Goal: Check status: Check status

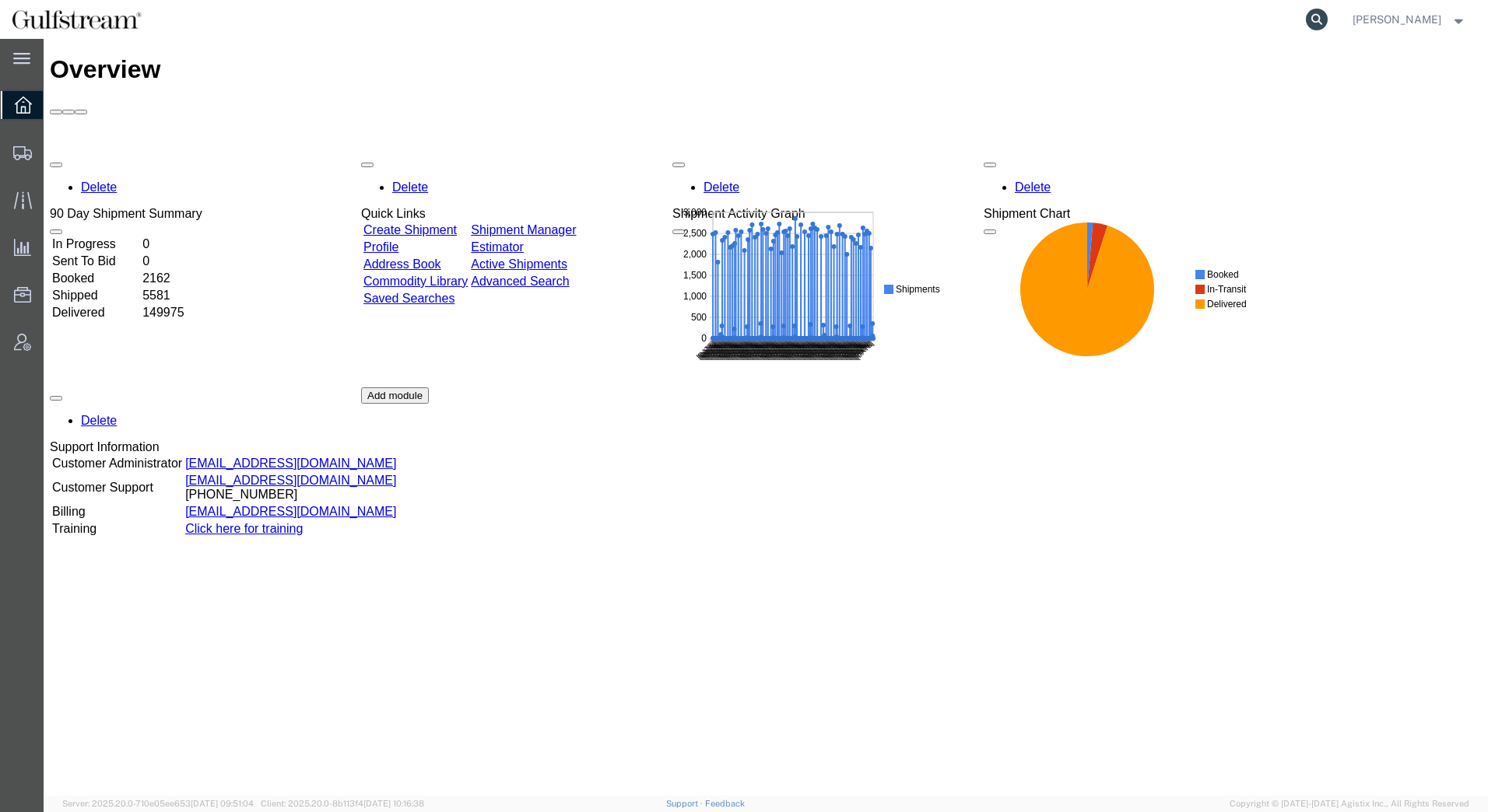
click at [1316, 20] on icon at bounding box center [1316, 19] width 21 height 21
paste input "SFC17384339"
type input "SFC17384339"
drag, startPoint x: 926, startPoint y: 12, endPoint x: 658, endPoint y: 0, distance: 268.3
click at [658, 0] on div "SFC17384339" at bounding box center [741, 20] width 1176 height 39
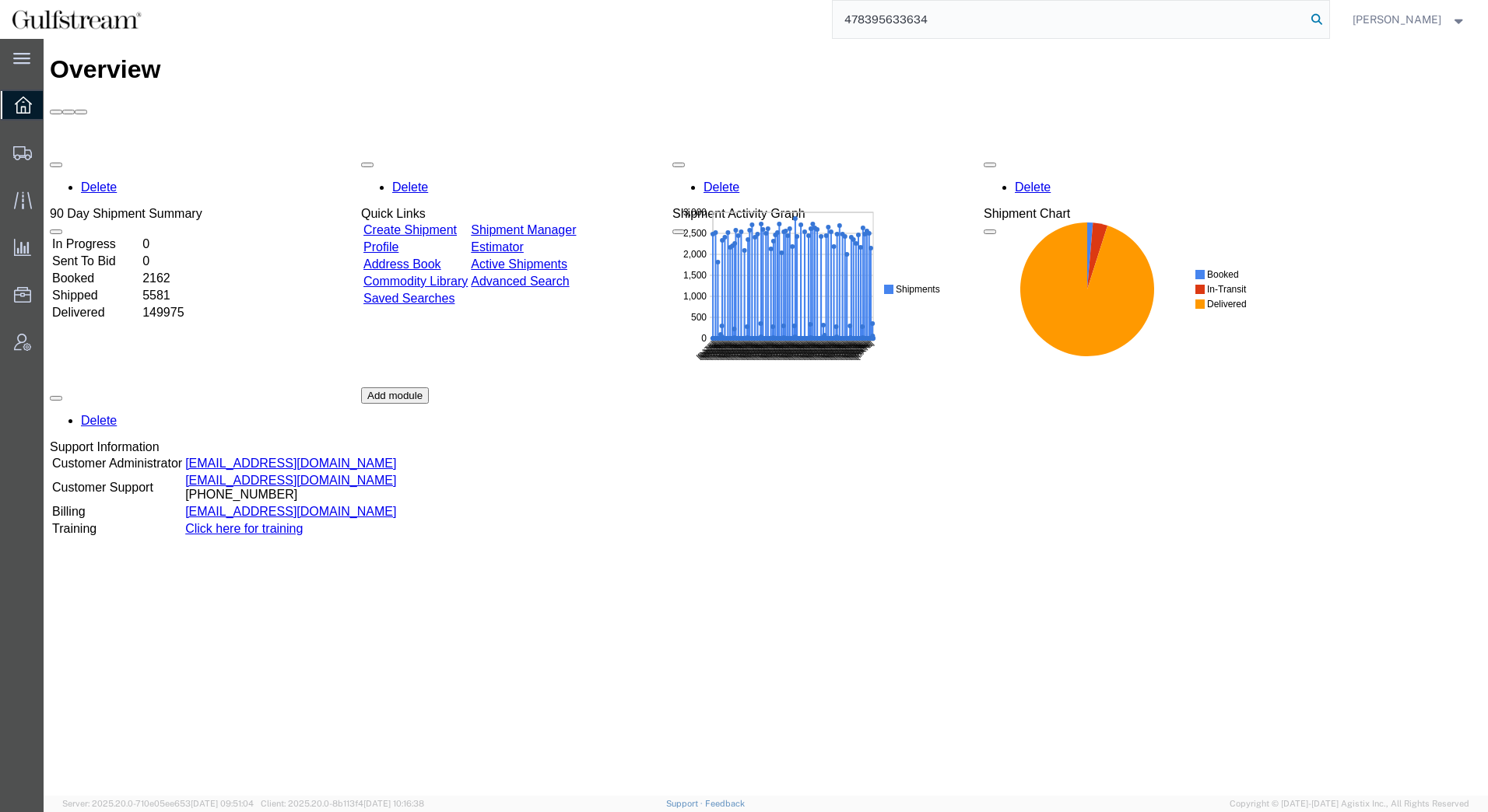
type input "478395633634"
click at [1317, 20] on icon at bounding box center [1316, 19] width 21 height 21
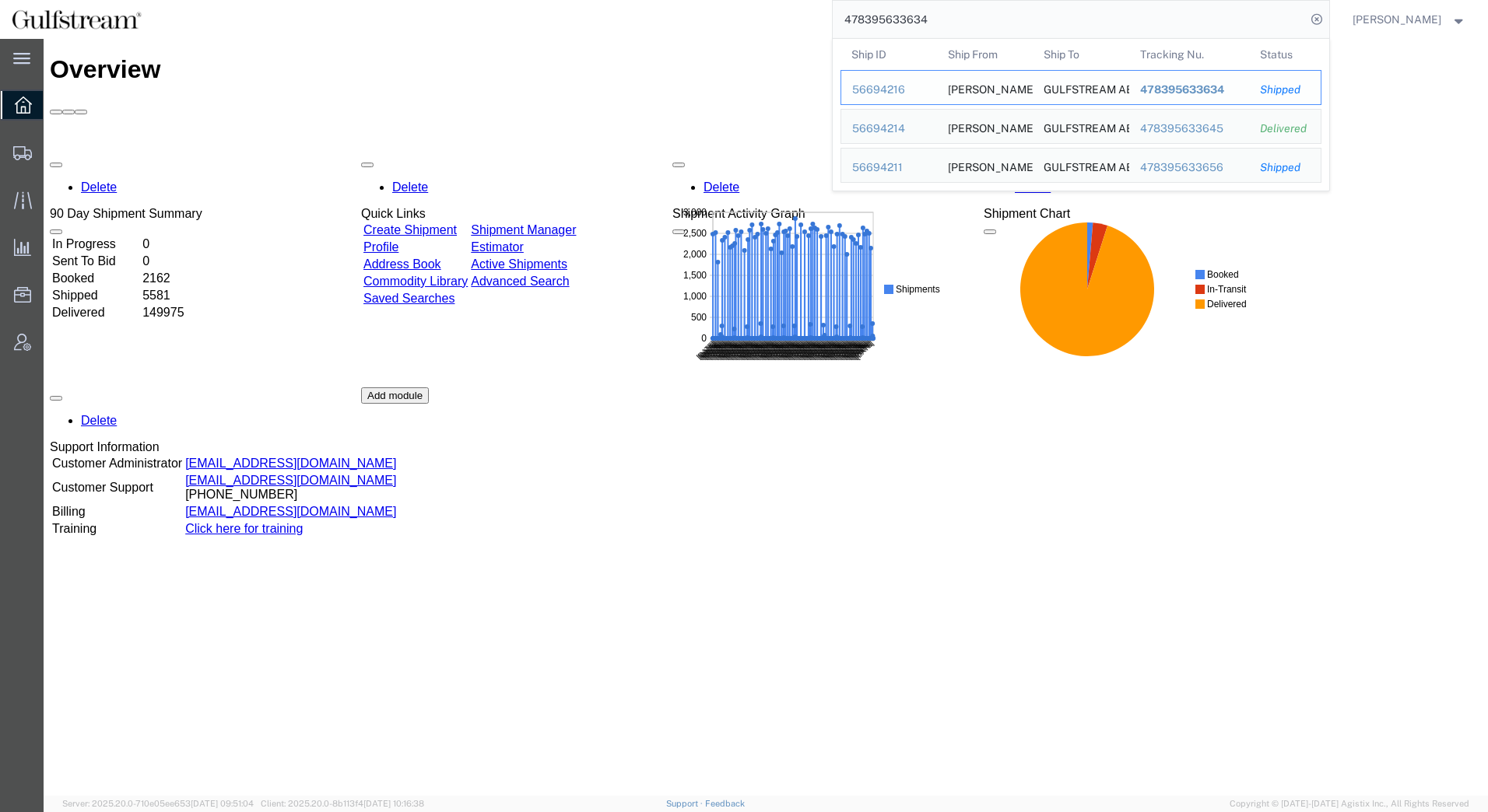
click at [1191, 87] on span "478395633634" at bounding box center [1181, 89] width 84 height 12
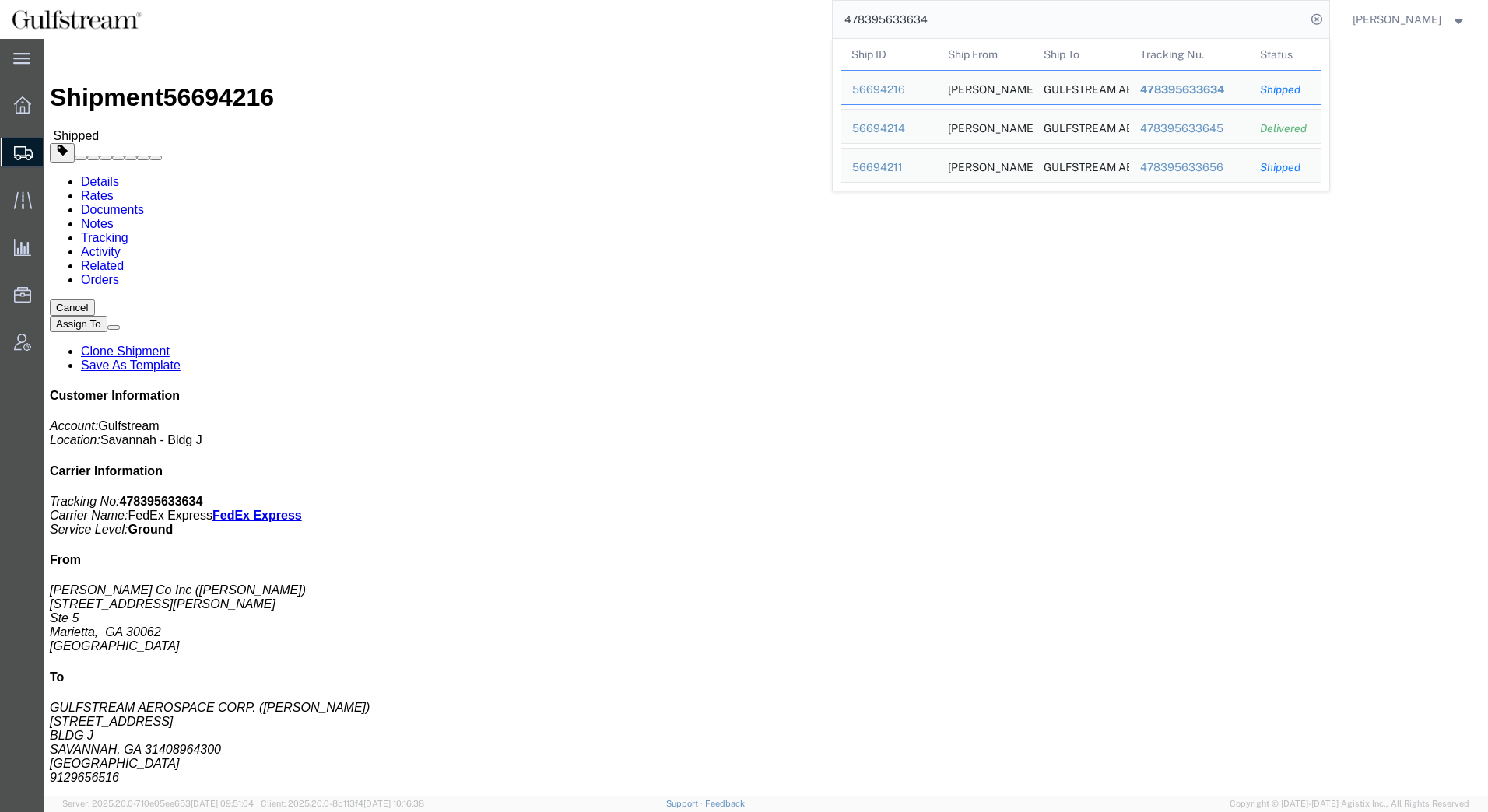
drag, startPoint x: 942, startPoint y: 22, endPoint x: 763, endPoint y: 24, distance: 179.0
click at [763, 23] on div "478395633634 Ship ID Ship From Ship To Tracking Nu. Status Ship ID 56694216 Shi…" at bounding box center [741, 20] width 1176 height 39
drag, startPoint x: 1253, startPoint y: 287, endPoint x: 1263, endPoint y: 288, distance: 10.0
click address "[PERSON_NAME] Co Inc ([PERSON_NAME]) [STREET_ADDRESS][PERSON_NAME]"
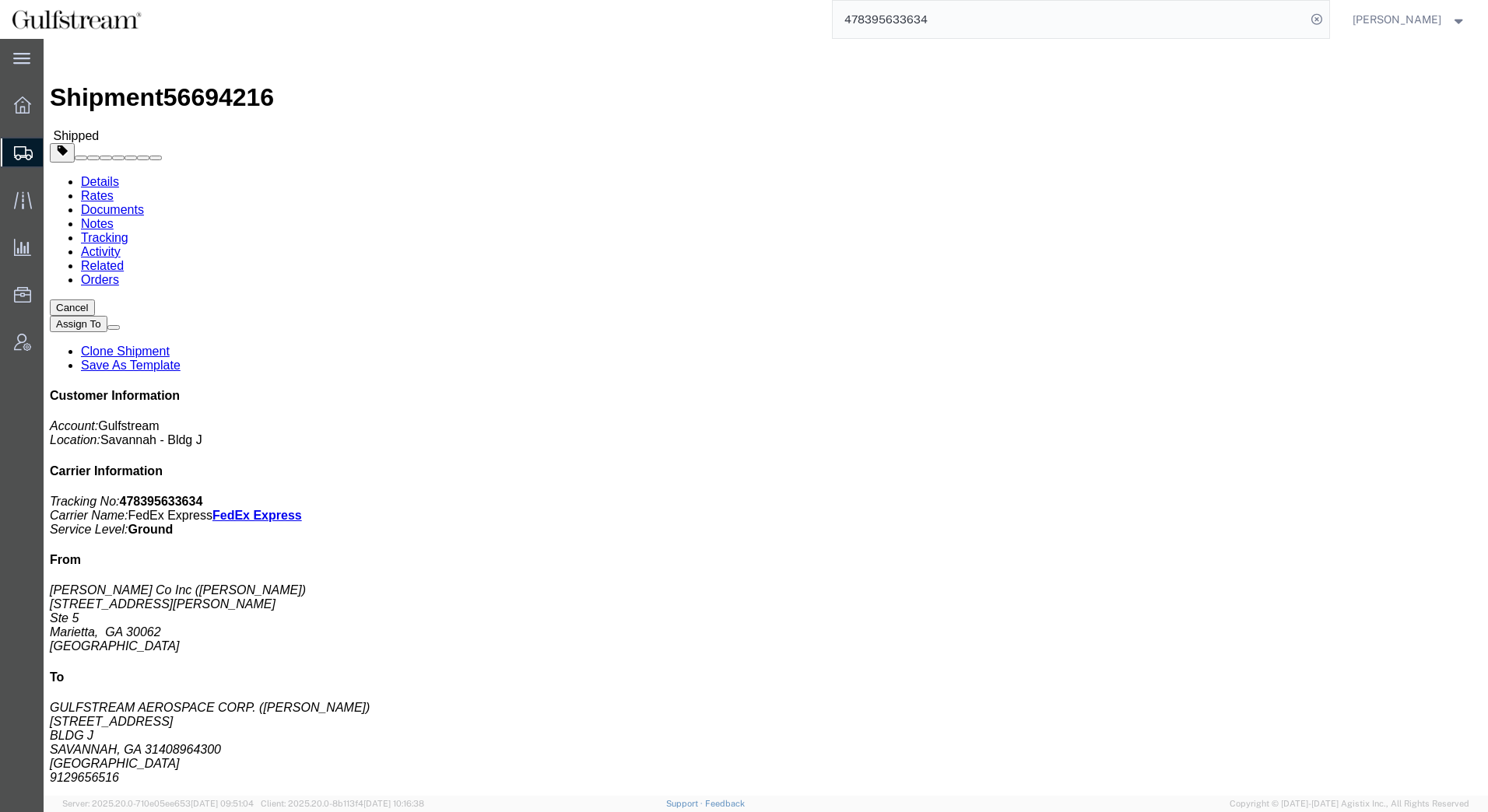
drag, startPoint x: 1263, startPoint y: 288, endPoint x: 1254, endPoint y: 288, distance: 9.0
click address "[PERSON_NAME] Co Inc ([PERSON_NAME]) [STREET_ADDRESS][PERSON_NAME]"
drag, startPoint x: 1246, startPoint y: 283, endPoint x: 1321, endPoint y: 283, distance: 75.0
click address "[PERSON_NAME] Co Inc ([PERSON_NAME]) [STREET_ADDRESS][PERSON_NAME]"
copy address "([PERSON_NAME]"
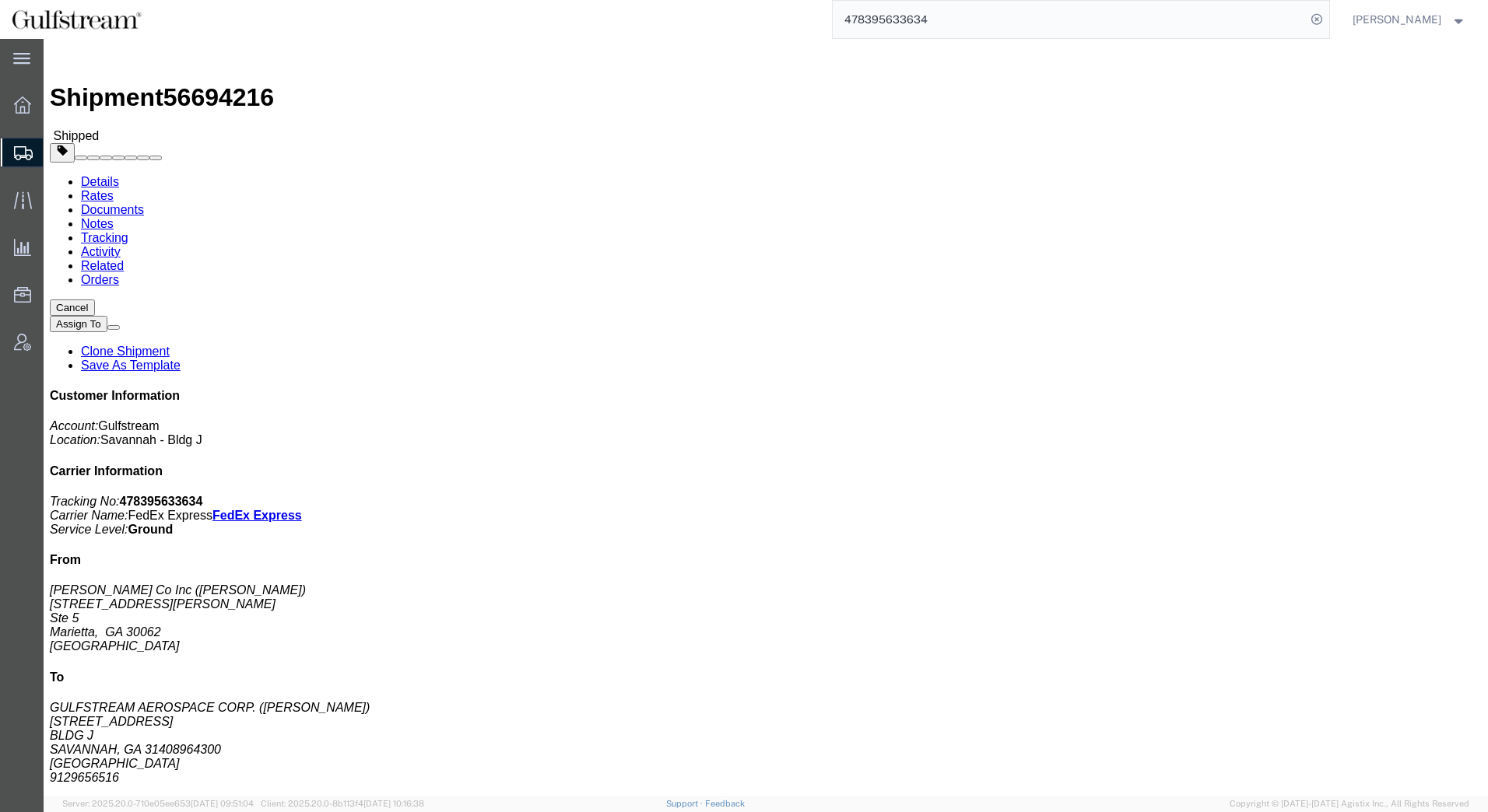
drag, startPoint x: 97, startPoint y: 181, endPoint x: 7, endPoint y: 183, distance: 90.0
click div "Ship From [PERSON_NAME] Co Inc ([PERSON_NAME]) [STREET_ADDRESS][PERSON_NAME]"
copy address "[STREET_ADDRESS][PERSON_NAME]"
drag, startPoint x: 1210, startPoint y: 481, endPoint x: 1144, endPoint y: 474, distance: 66.4
click div "Customer Information Account: Gulfstream Location: [GEOGRAPHIC_DATA] - Bldg J C…"
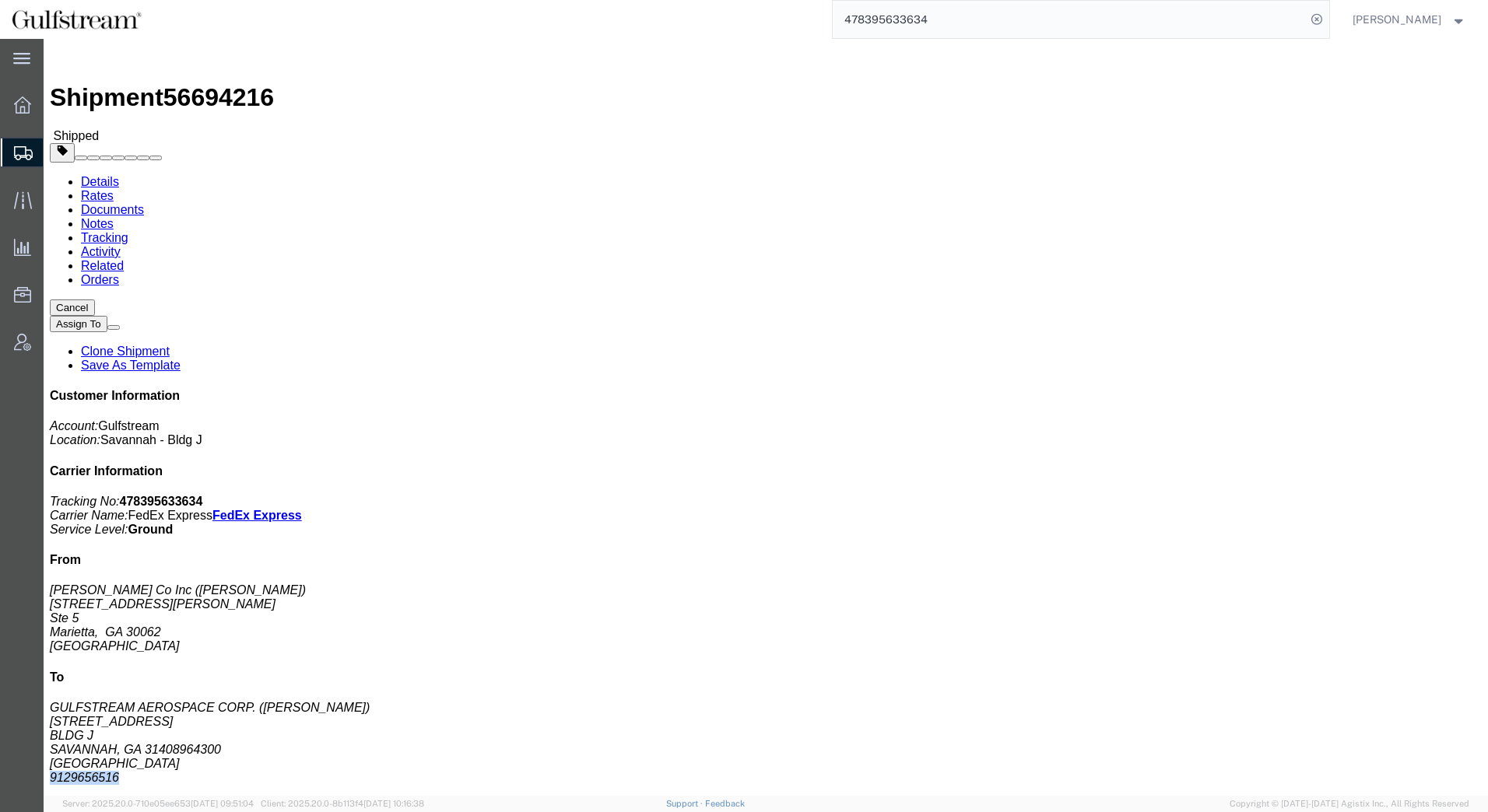
copy address "9129656516"
